Goal: Task Accomplishment & Management: Manage account settings

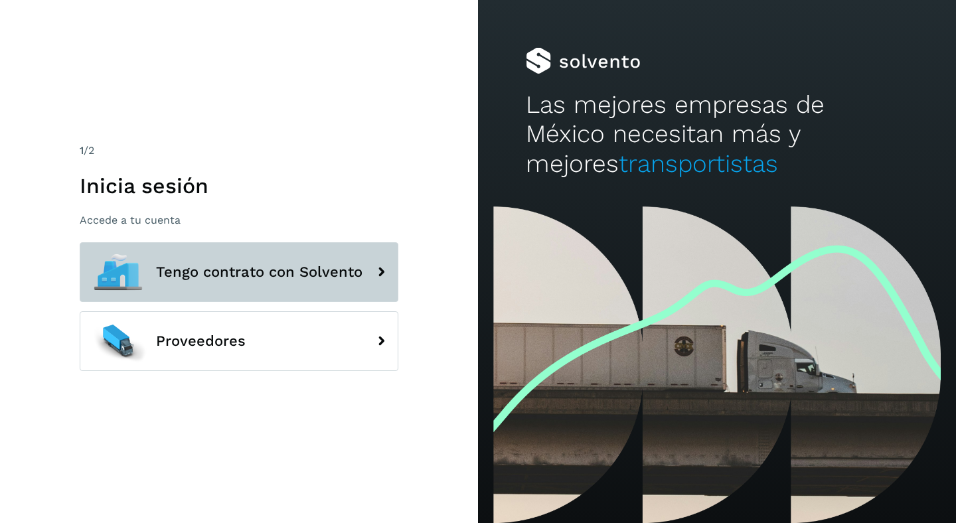
click at [280, 268] on span "Tengo contrato con Solvento" at bounding box center [259, 272] width 206 height 16
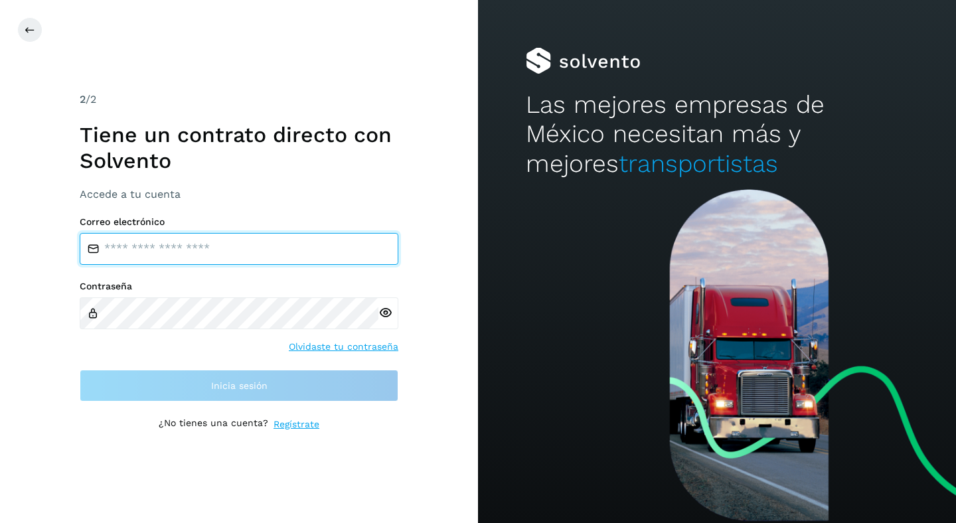
type input "**********"
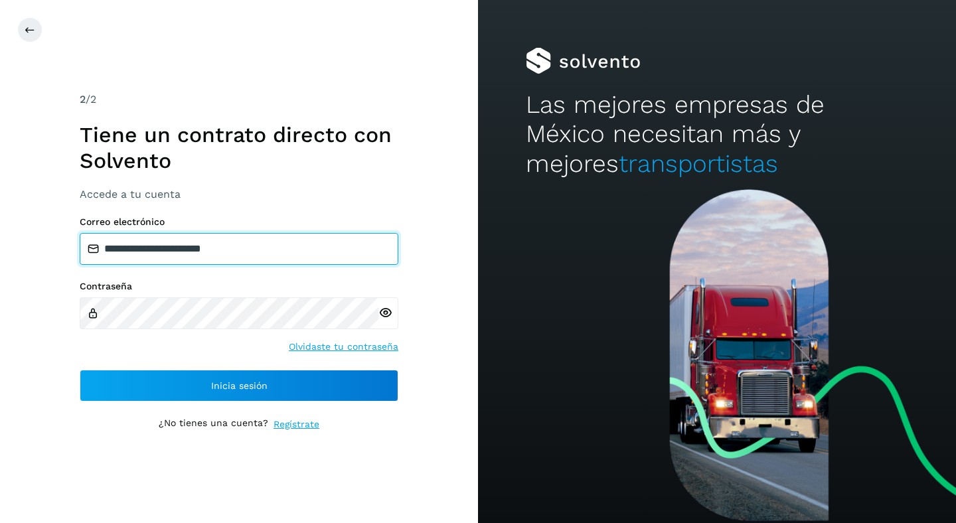
click at [292, 247] on input "**********" at bounding box center [239, 249] width 319 height 32
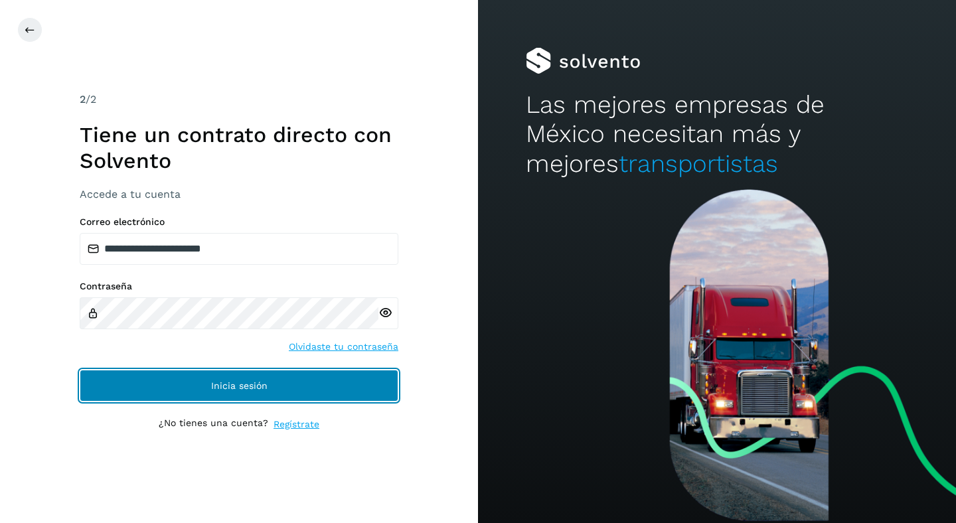
click at [313, 388] on button "Inicia sesión" at bounding box center [239, 386] width 319 height 32
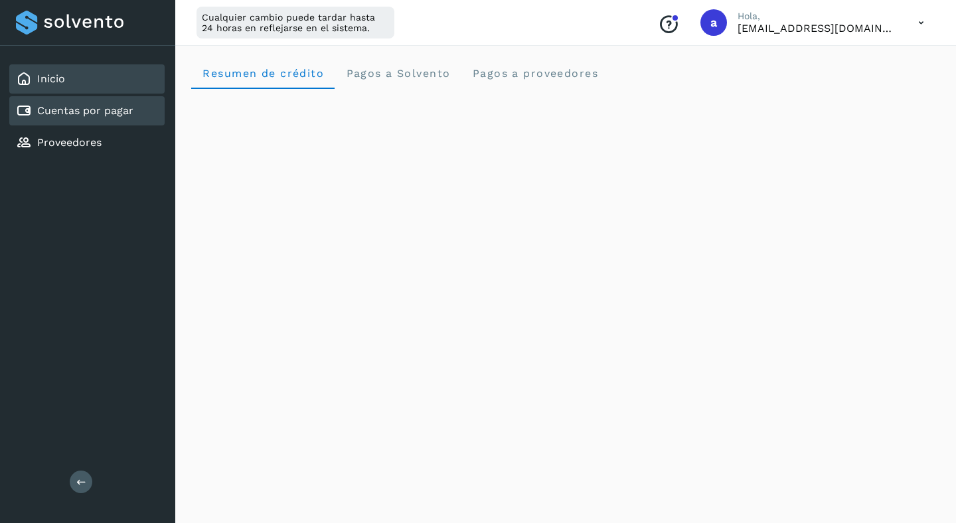
click at [110, 113] on link "Cuentas por pagar" at bounding box center [85, 110] width 96 height 13
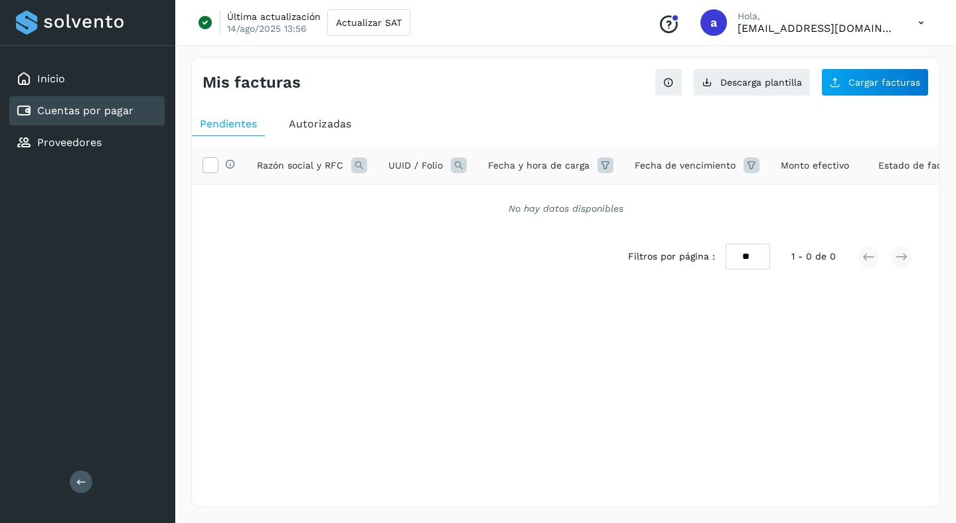
click at [301, 127] on span "Autorizadas" at bounding box center [320, 123] width 62 height 13
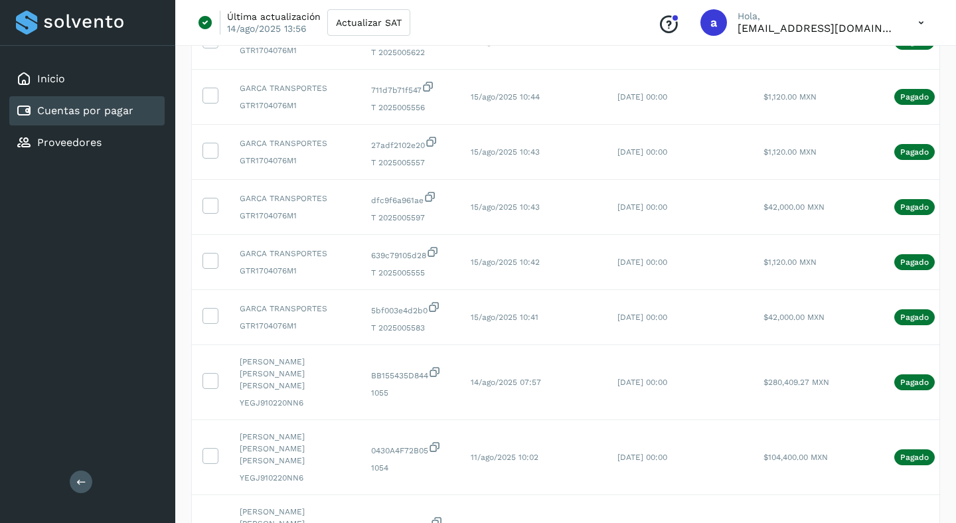
scroll to position [385, 0]
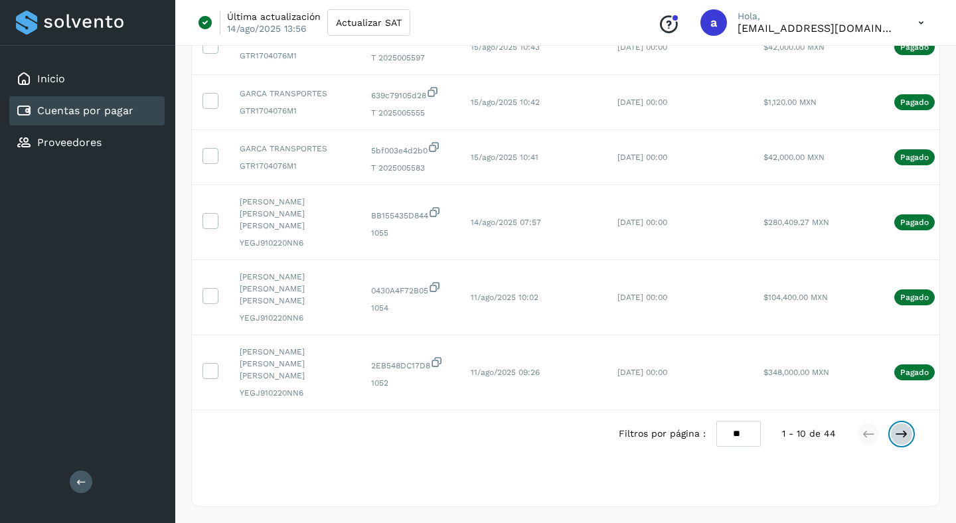
click at [899, 427] on icon at bounding box center [901, 433] width 13 height 13
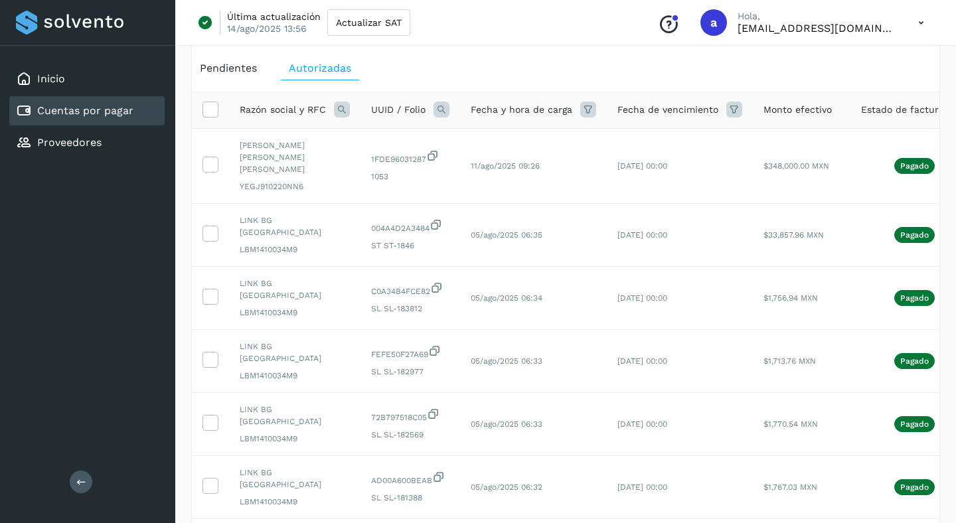
scroll to position [345, 0]
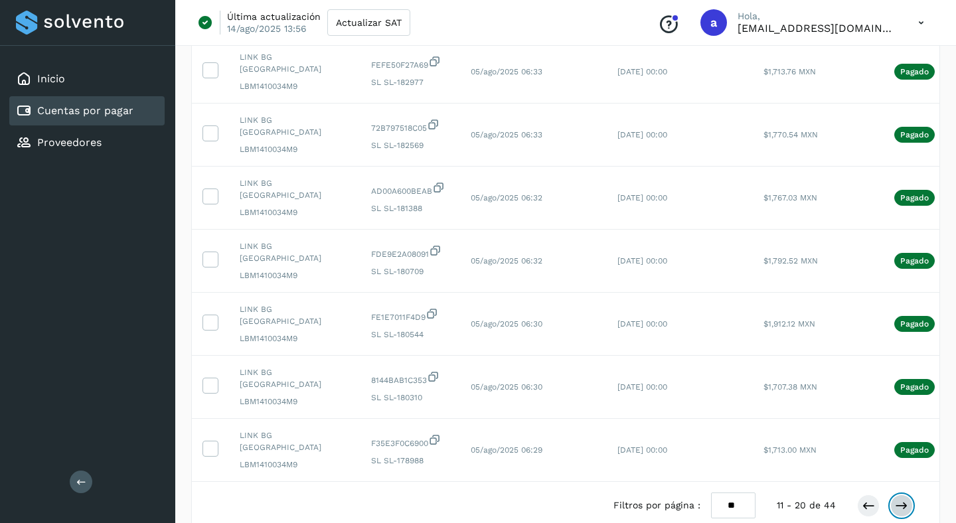
click at [899, 499] on icon at bounding box center [901, 505] width 13 height 13
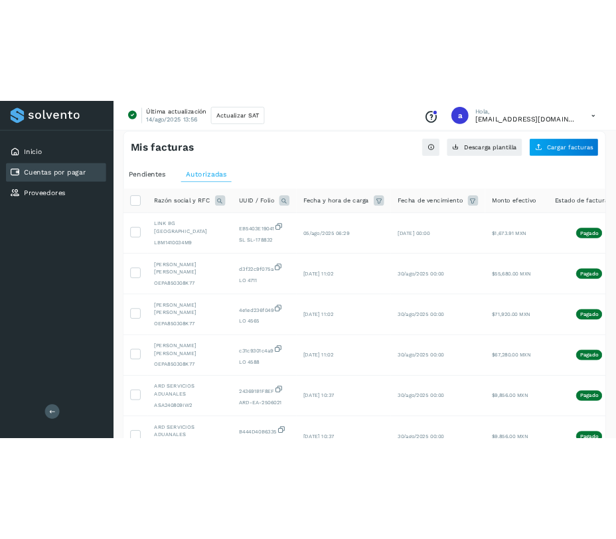
scroll to position [1, 0]
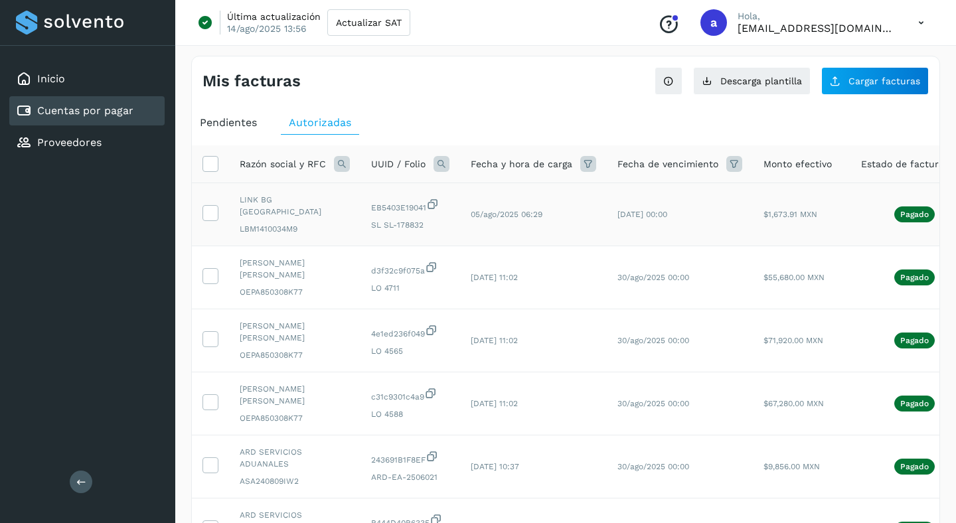
click at [435, 200] on icon at bounding box center [432, 204] width 13 height 14
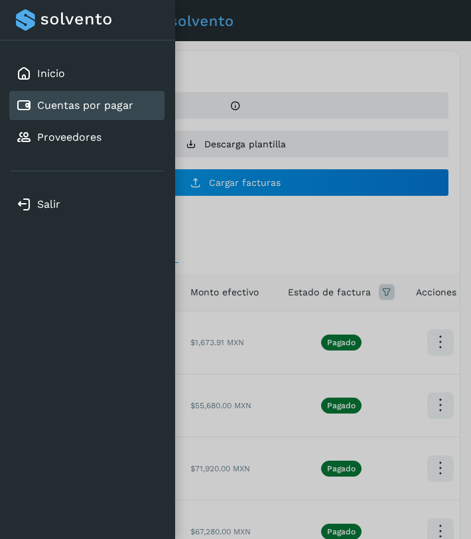
click at [159, 242] on div "Inicio Cuentas por pagar Proveedores Salir" at bounding box center [87, 269] width 175 height 539
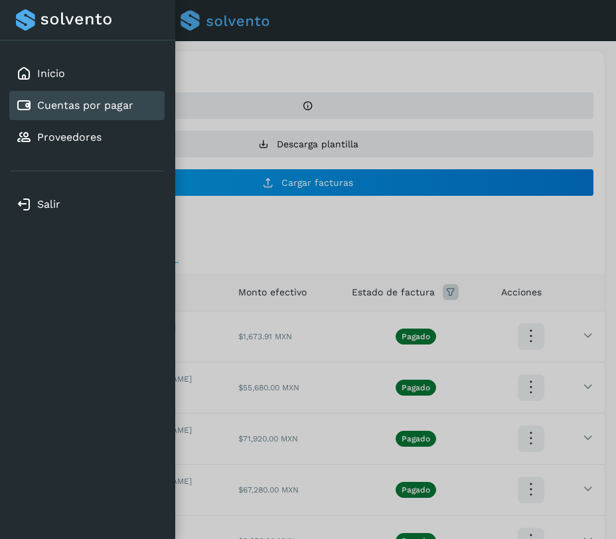
click at [337, 281] on div at bounding box center [308, 269] width 616 height 539
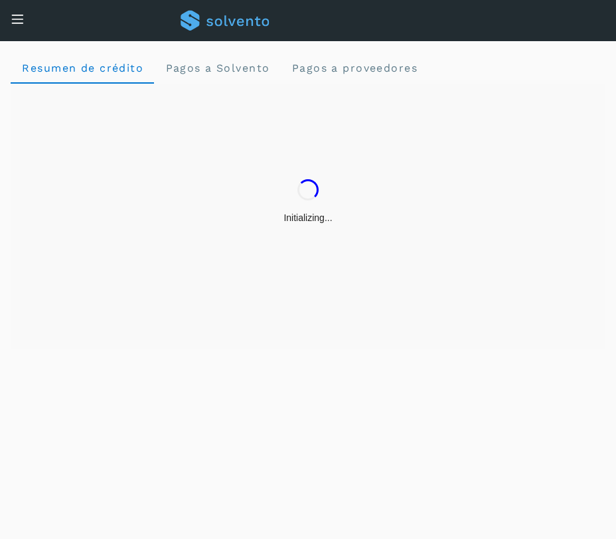
click at [14, 24] on div "Inicio Cuentas por pagar Proveedores" at bounding box center [10, 38] width 20 height 32
click at [19, 19] on icon at bounding box center [18, 19] width 14 height 14
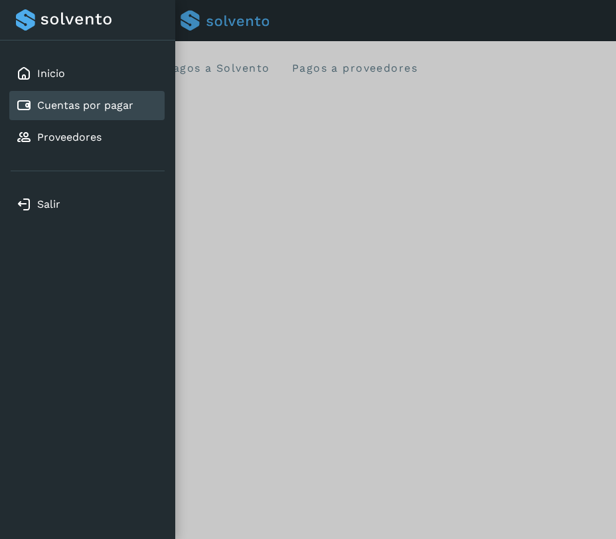
click at [130, 107] on link "Cuentas por pagar" at bounding box center [85, 105] width 96 height 13
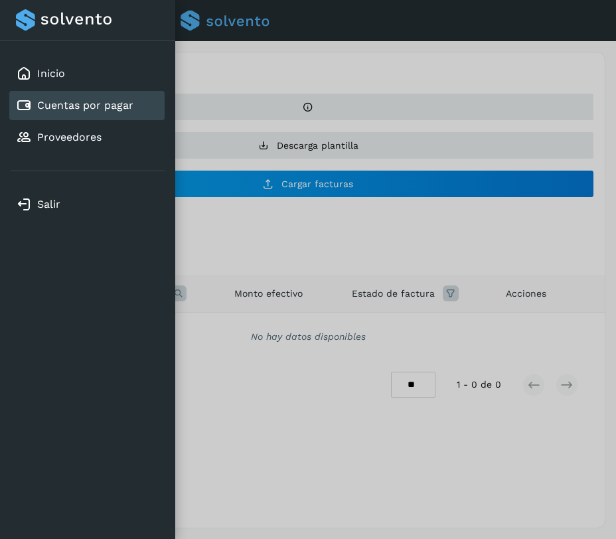
click at [324, 261] on div at bounding box center [308, 269] width 616 height 539
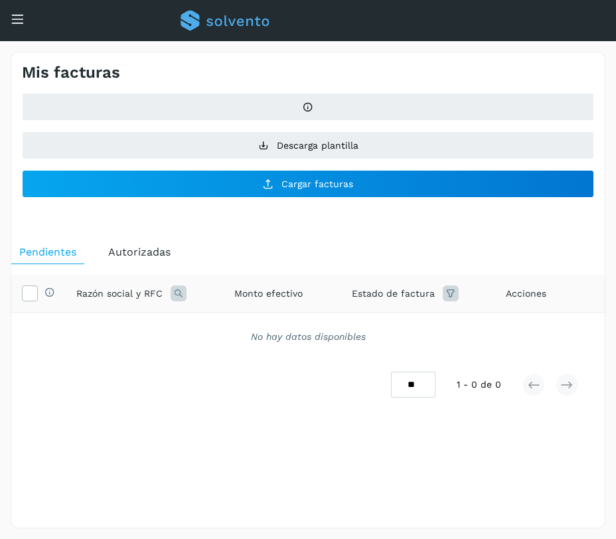
click at [131, 256] on span "Autorizadas" at bounding box center [139, 252] width 62 height 13
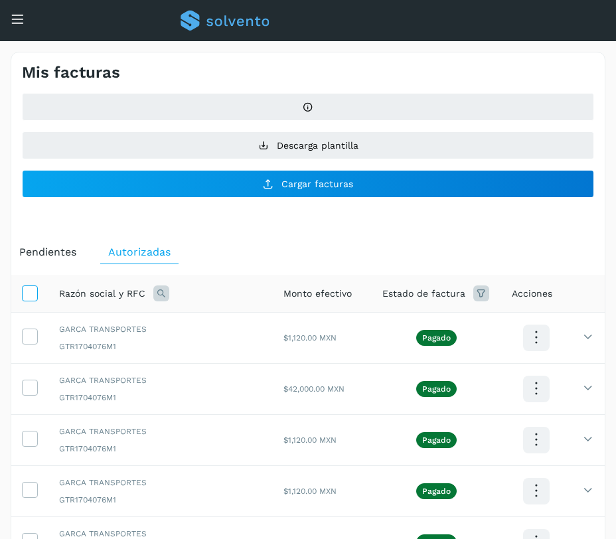
click at [26, 293] on icon at bounding box center [30, 292] width 14 height 14
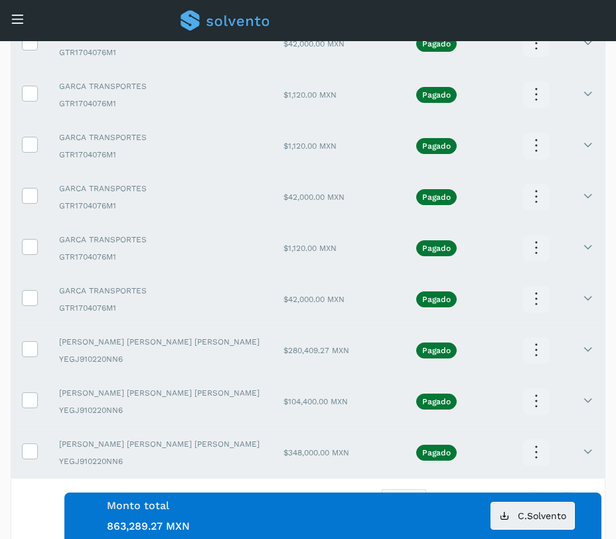
scroll to position [392, 0]
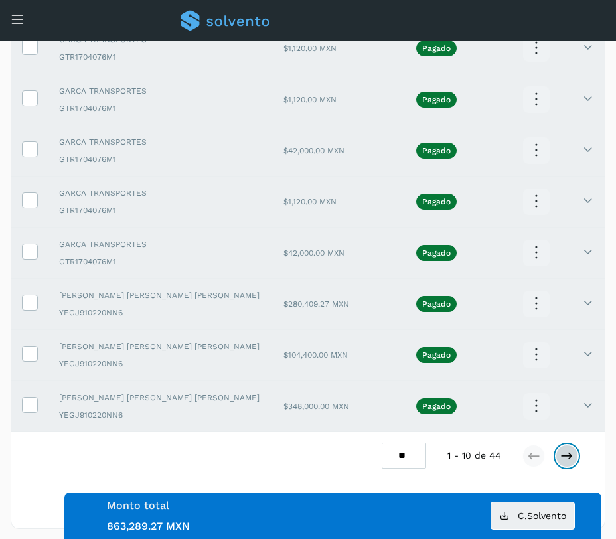
click at [564, 453] on icon at bounding box center [566, 455] width 13 height 13
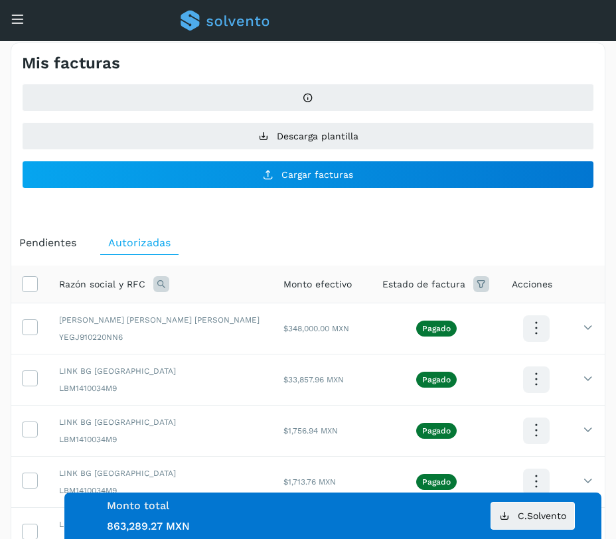
scroll to position [0, 0]
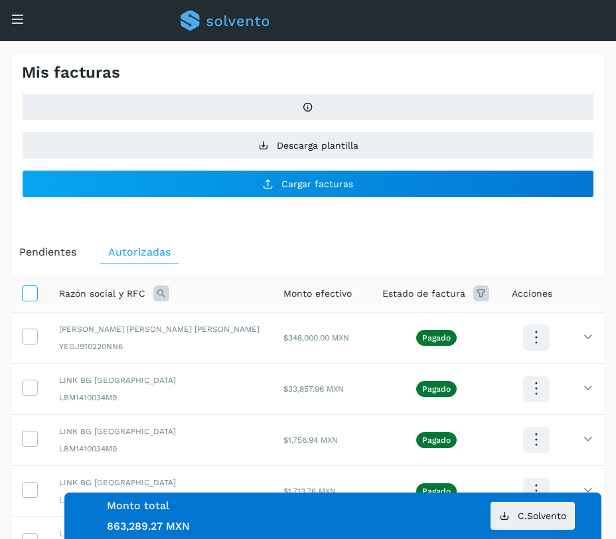
click at [35, 292] on icon at bounding box center [30, 292] width 14 height 14
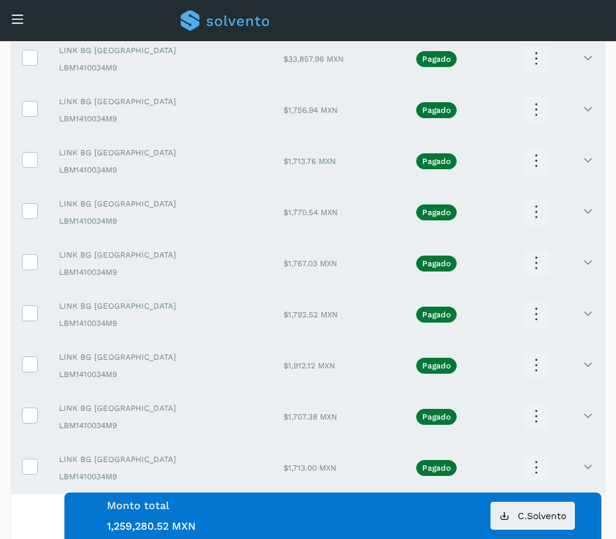
scroll to position [392, 0]
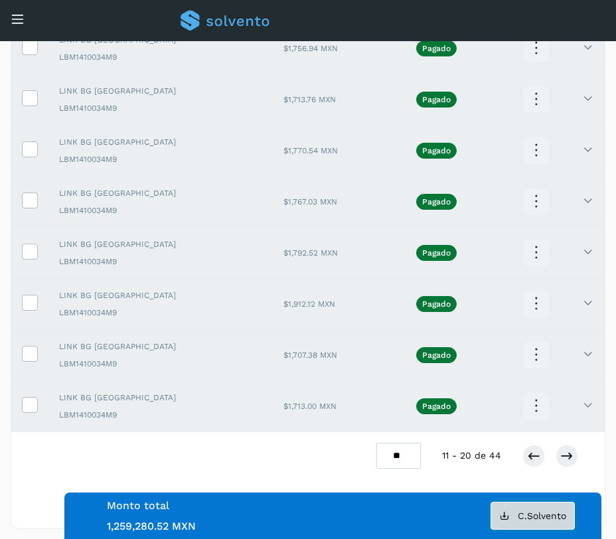
click at [548, 513] on span "C.Solvento" at bounding box center [542, 515] width 48 height 9
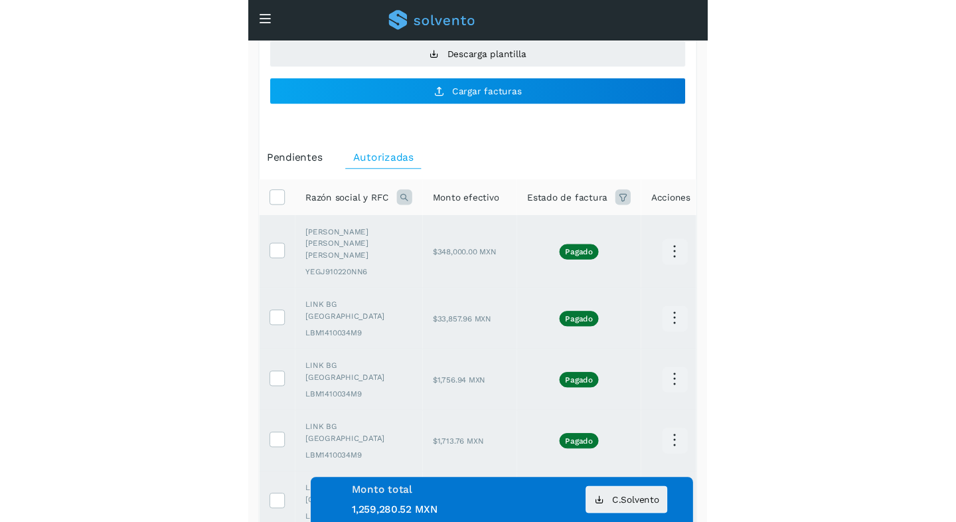
scroll to position [0, 0]
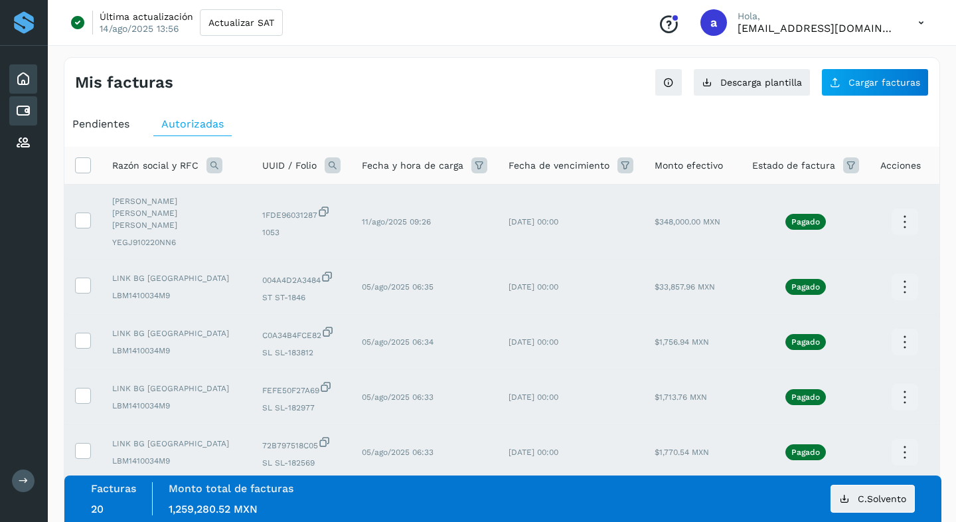
click at [32, 89] on div "Inicio" at bounding box center [23, 78] width 28 height 29
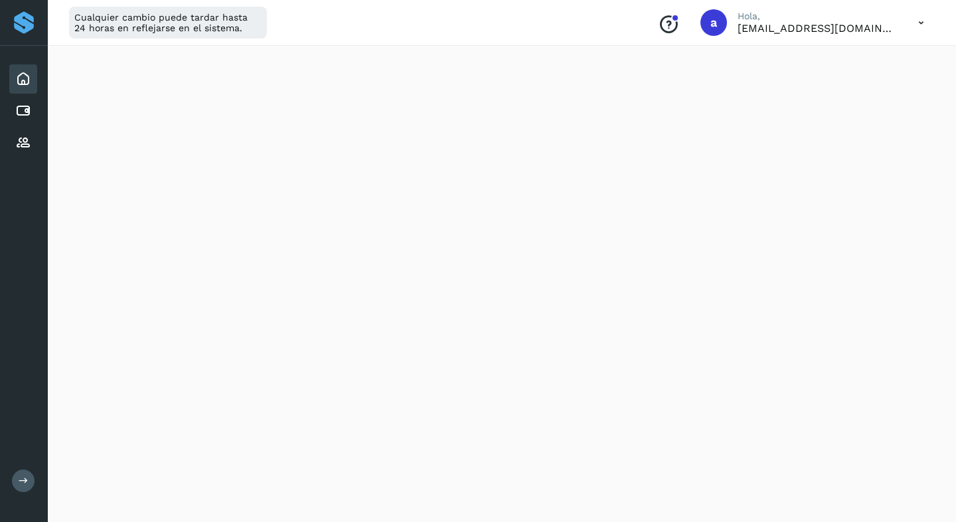
scroll to position [762, 0]
